Goal: Task Accomplishment & Management: Manage account settings

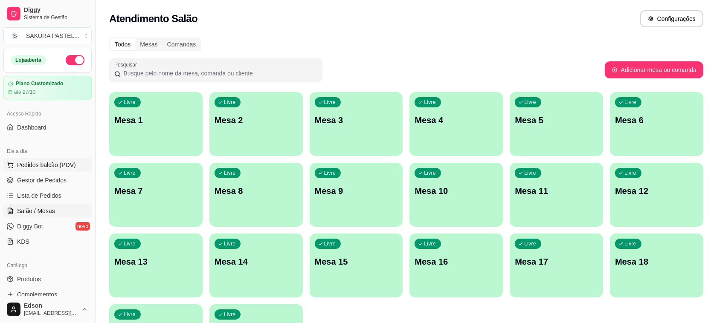
click at [50, 164] on span "Pedidos balcão (PDV)" at bounding box center [46, 165] width 59 height 9
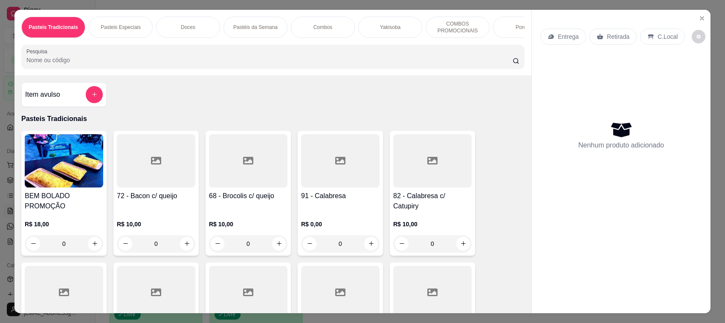
click at [121, 64] on input "Pesquisa" at bounding box center [269, 60] width 486 height 9
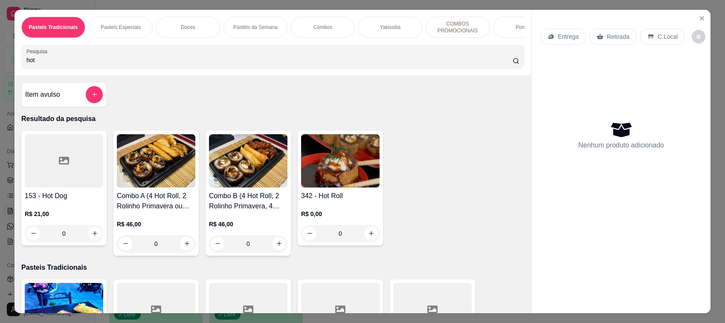
click at [333, 159] on img at bounding box center [340, 160] width 78 height 53
drag, startPoint x: 35, startPoint y: 61, endPoint x: 0, endPoint y: 66, distance: 35.8
click at [0, 66] on div "Pasteis Tradicionais Pasteis Especiais Doces Pastéis da Semana Combos Yakisoba …" at bounding box center [362, 161] width 725 height 323
drag, startPoint x: 76, startPoint y: 69, endPoint x: 15, endPoint y: 80, distance: 61.4
click at [15, 75] on div "Pasteis Tradicionais Pasteis Especiais Doces Pastéis da Semana Combos Yakisoba …" at bounding box center [272, 43] width 517 height 66
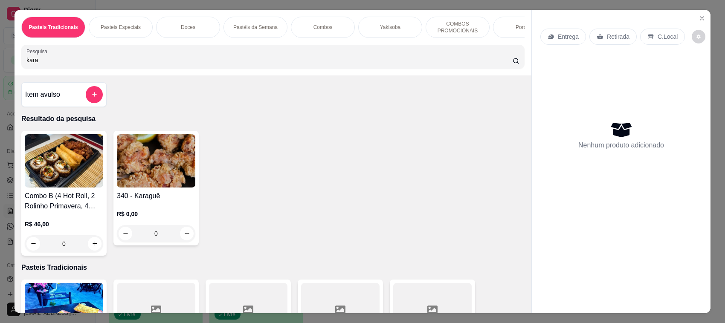
type input "kara"
click at [152, 188] on img at bounding box center [156, 160] width 78 height 53
click at [690, 20] on div "Entrega Retirada C.Local Nenhum produto adicionado" at bounding box center [621, 155] width 179 height 290
click at [698, 18] on icon "Close" at bounding box center [701, 18] width 7 height 7
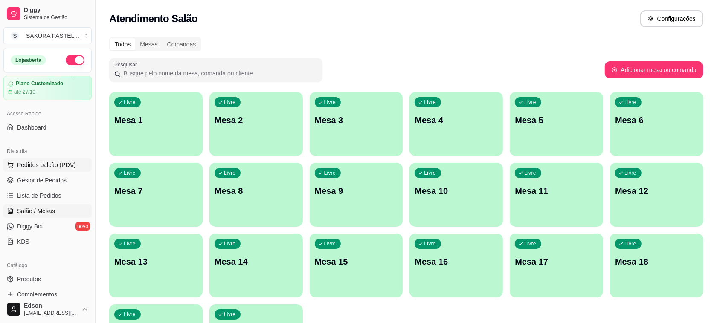
click at [29, 161] on span "Pedidos balcão (PDV)" at bounding box center [46, 165] width 59 height 9
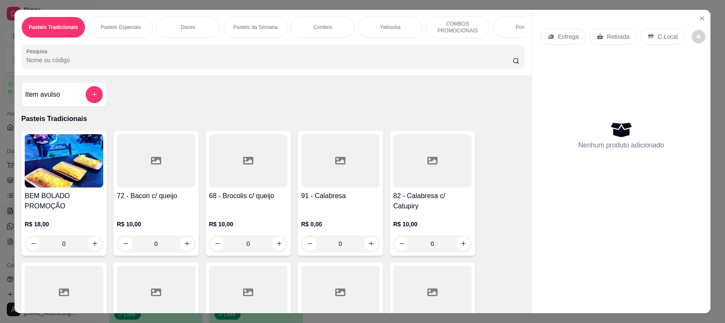
click at [178, 64] on input "Pesquisa" at bounding box center [269, 60] width 486 height 9
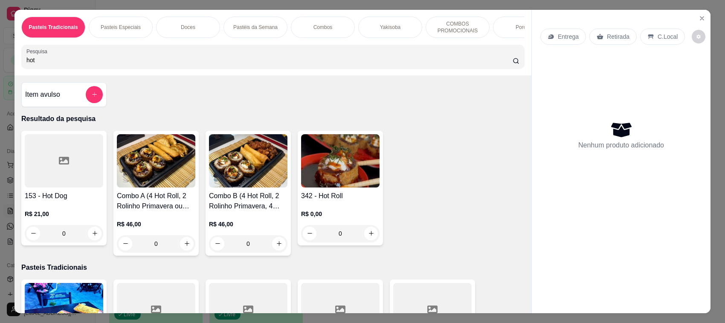
type input "hot"
click at [371, 201] on h4 "342 - Hot Roll" at bounding box center [340, 196] width 78 height 10
click at [700, 17] on icon "Close" at bounding box center [701, 18] width 7 height 7
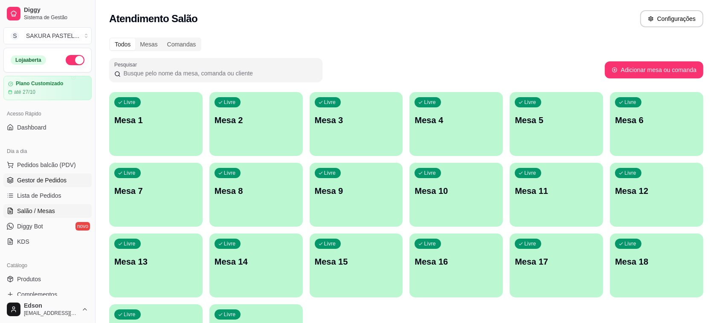
click at [43, 175] on link "Gestor de Pedidos" at bounding box center [47, 180] width 88 height 14
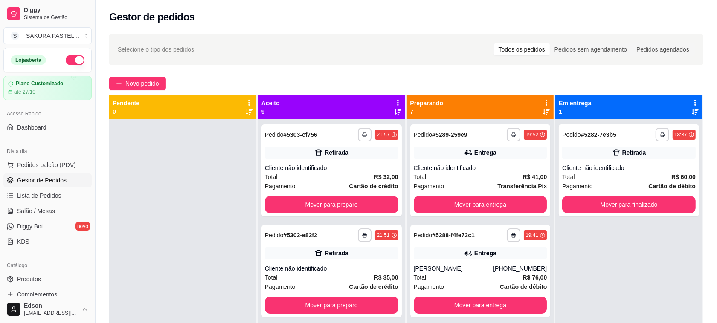
click at [66, 58] on button "button" at bounding box center [75, 60] width 19 height 10
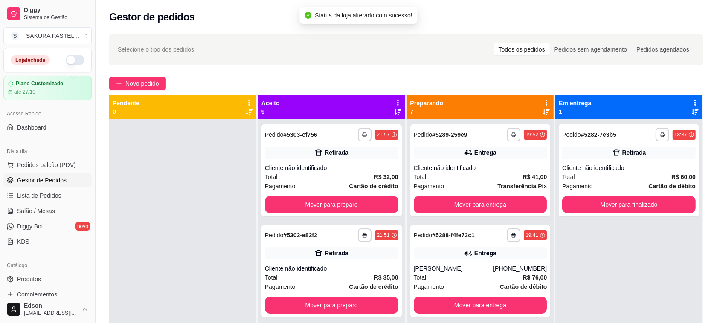
click at [397, 105] on icon at bounding box center [398, 103] width 2 height 6
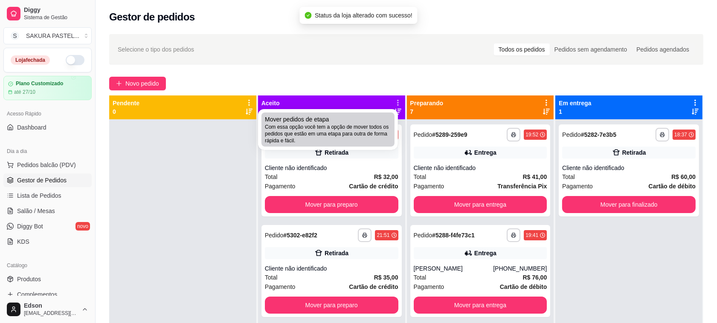
click at [382, 122] on div "Mover pedidos de etapa Com essa opção você tem a opção de mover todos os pedido…" at bounding box center [328, 129] width 126 height 29
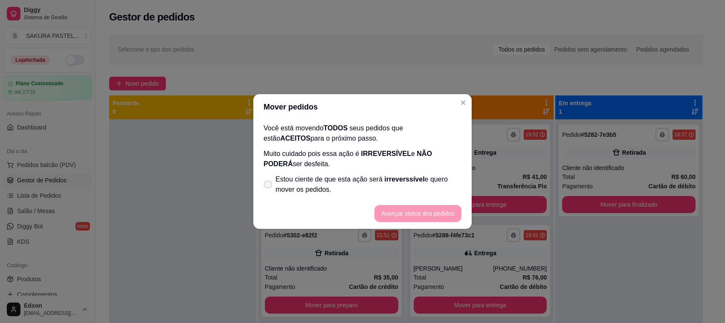
click at [349, 188] on span "Estou ciente de que esta ação será irreverssível e quero mover os pedidos." at bounding box center [368, 184] width 186 height 20
click at [269, 188] on input "Estou ciente de que esta ação será irreverssível e quero mover os pedidos." at bounding box center [266, 189] width 6 height 6
checkbox input "true"
click at [416, 207] on button "Avançar status dos pedidos" at bounding box center [417, 213] width 87 height 17
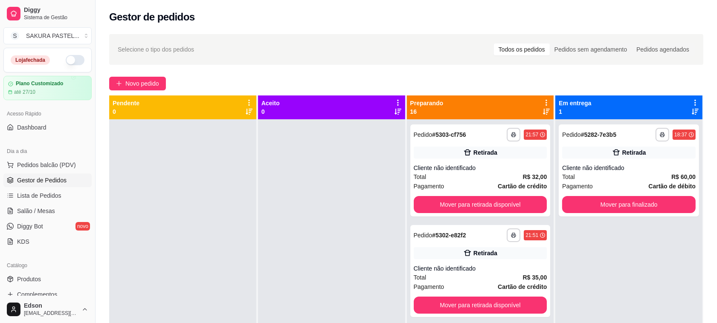
click at [542, 103] on icon at bounding box center [546, 103] width 8 height 8
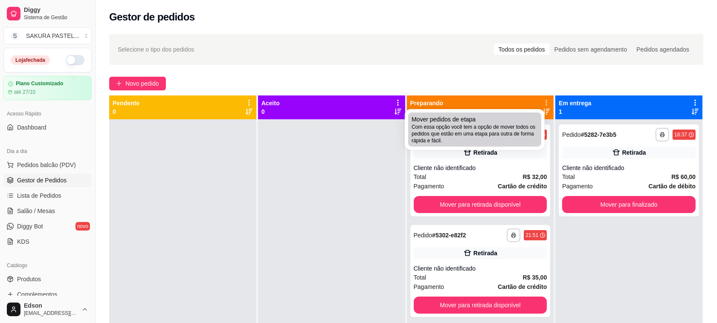
click at [499, 131] on span "Com essa opção você tem a opção de mover todos os pedidos que estão em uma etap…" at bounding box center [474, 134] width 126 height 20
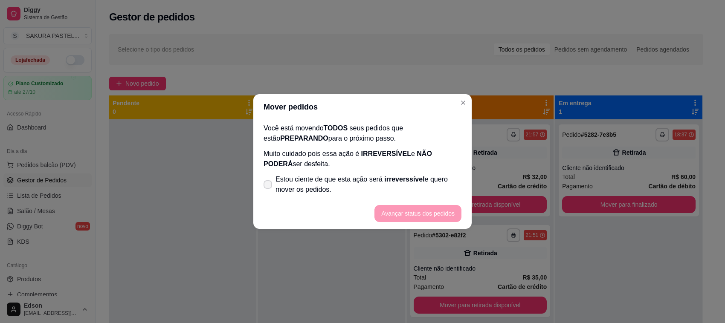
click at [398, 191] on span "Estou ciente de que esta ação será irreverssível e quero mover os pedidos." at bounding box center [368, 184] width 186 height 20
click at [269, 191] on input "Estou ciente de que esta ação será irreverssível e quero mover os pedidos." at bounding box center [266, 189] width 6 height 6
checkbox input "true"
click at [406, 212] on button "Avançar status dos pedidos" at bounding box center [417, 213] width 87 height 17
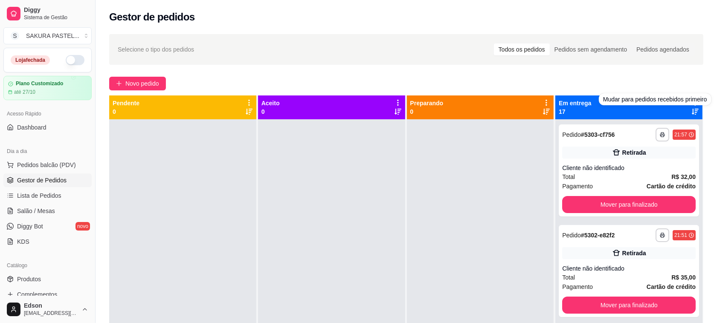
click at [691, 108] on div at bounding box center [695, 107] width 8 height 16
click at [691, 107] on div at bounding box center [695, 107] width 8 height 16
click at [691, 104] on icon at bounding box center [695, 103] width 8 height 8
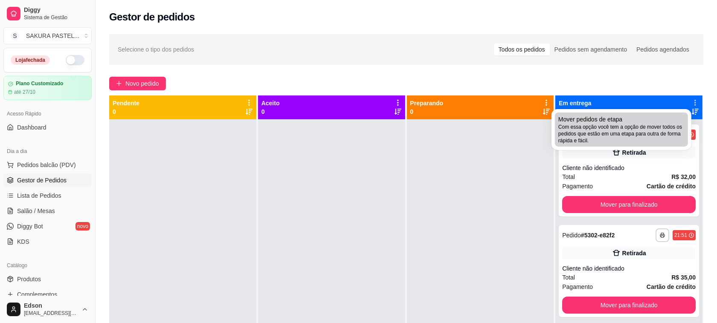
click at [649, 124] on span "Com essa opção você tem a opção de mover todos os pedidos que estão em uma etap…" at bounding box center [621, 134] width 126 height 20
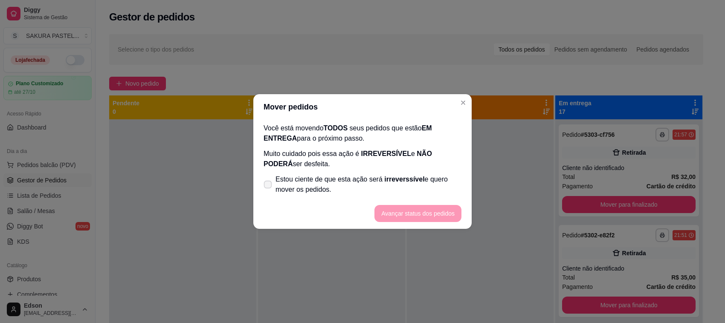
click at [355, 179] on span "Estou ciente de que esta ação será irreverssível e quero mover os pedidos." at bounding box center [368, 184] width 186 height 20
click at [269, 186] on input "Estou ciente de que esta ação será irreverssível e quero mover os pedidos." at bounding box center [266, 189] width 6 height 6
checkbox input "true"
click at [408, 208] on button "Avançar status dos pedidos" at bounding box center [417, 213] width 87 height 17
